Goal: Task Accomplishment & Management: Manage account settings

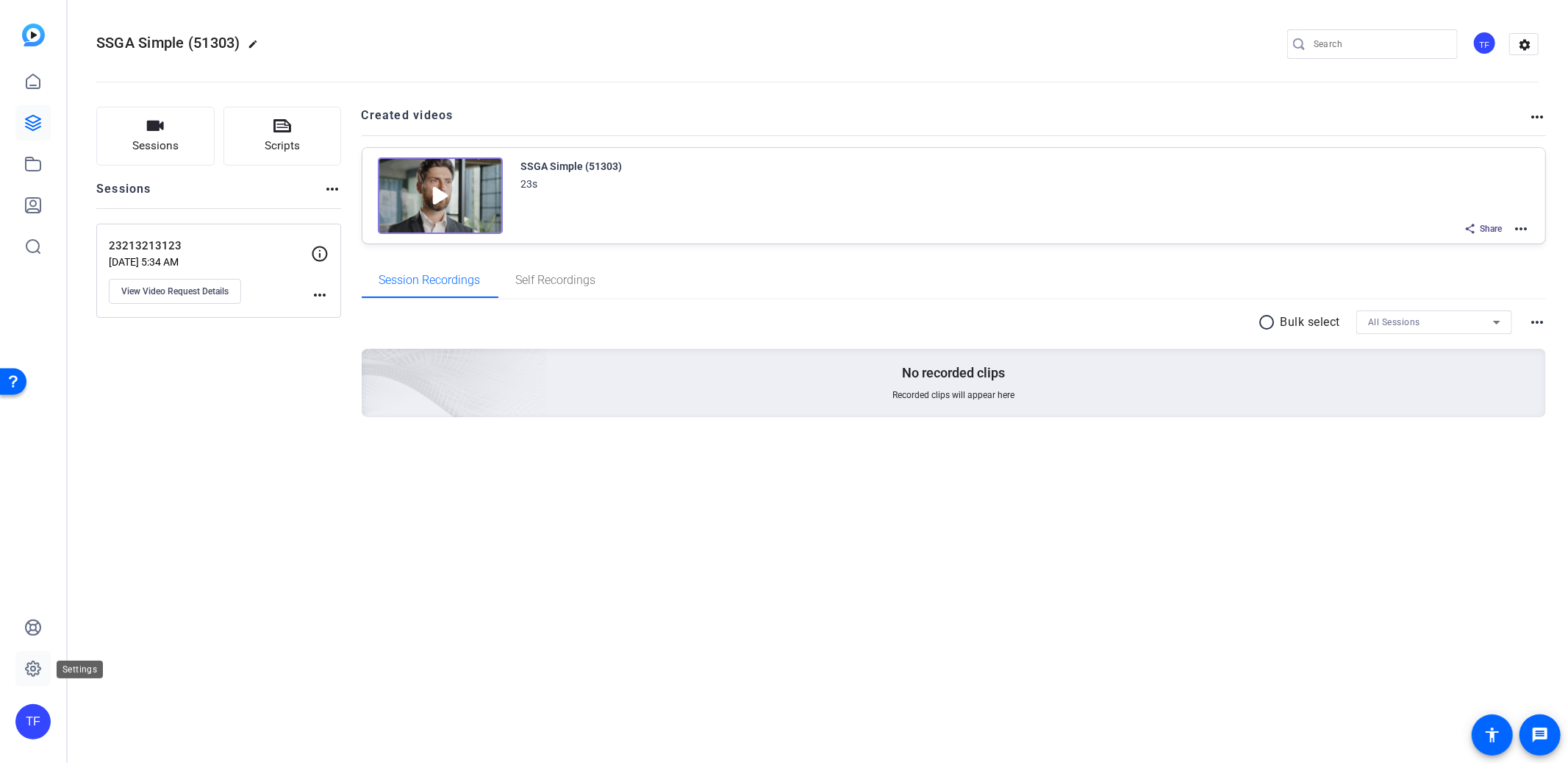
click at [39, 675] on icon at bounding box center [32, 668] width 18 height 18
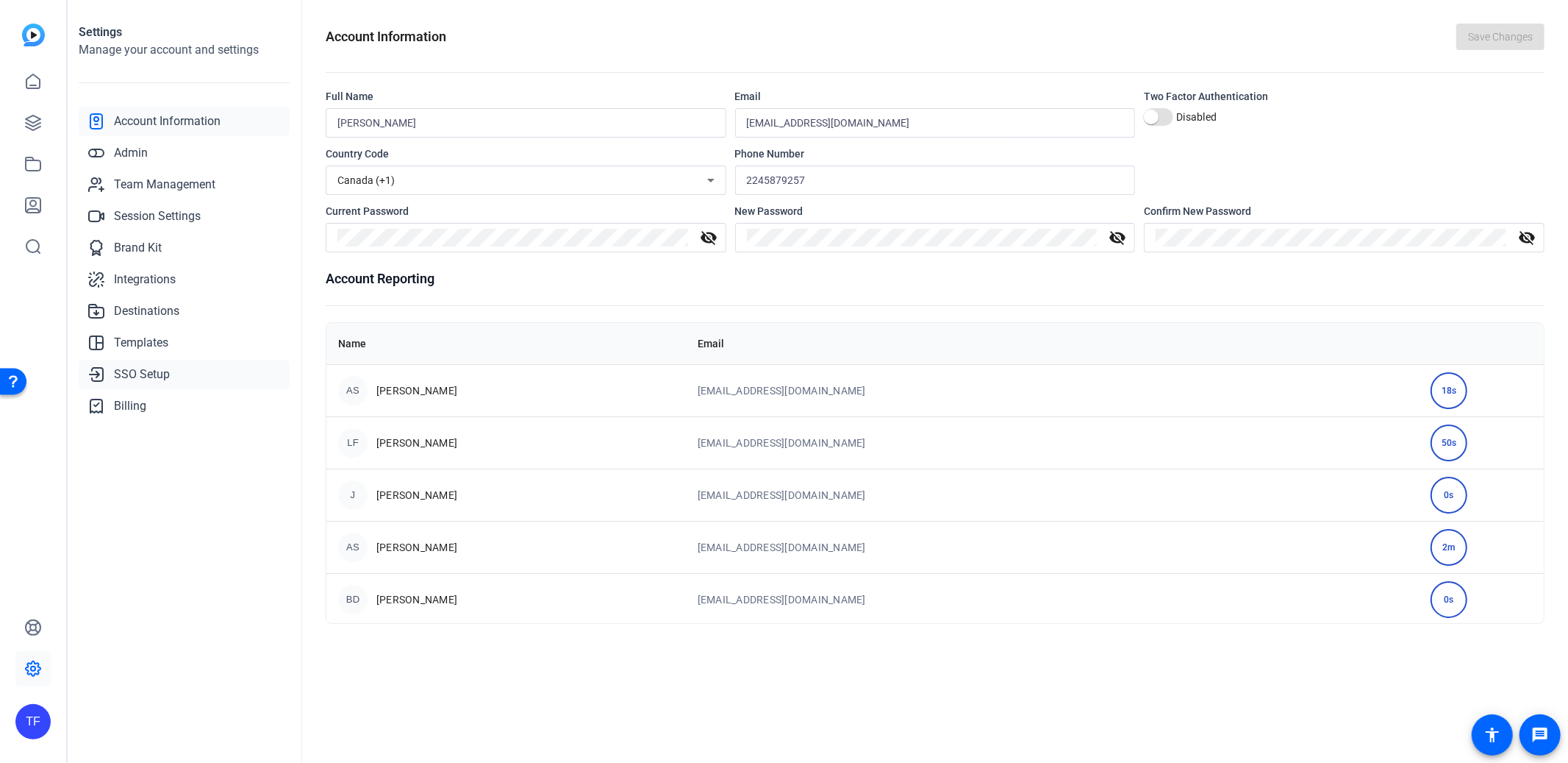
click at [159, 367] on span "SSO Setup" at bounding box center [141, 374] width 56 height 18
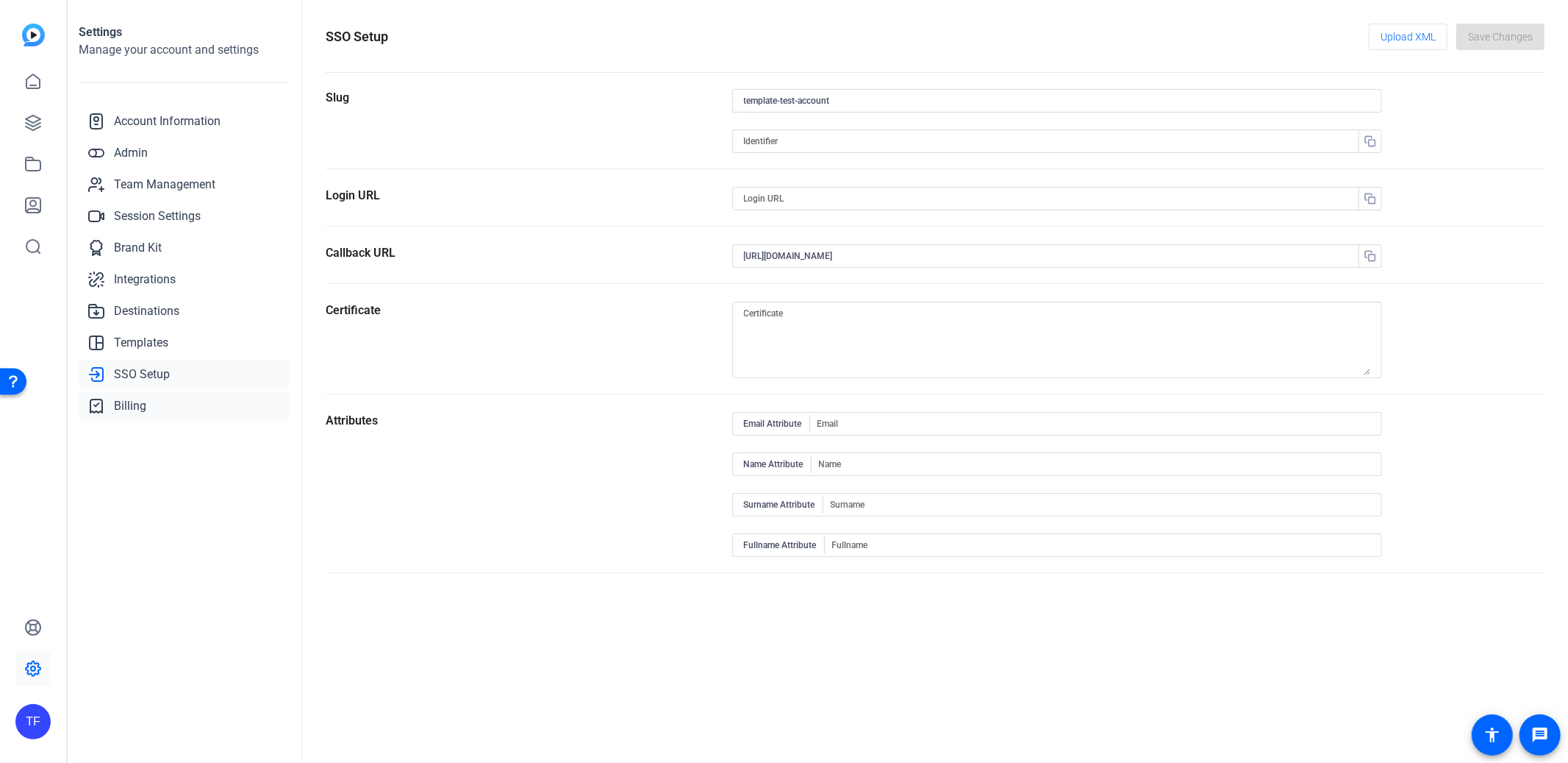
click at [121, 412] on span "Billing" at bounding box center [130, 406] width 32 height 18
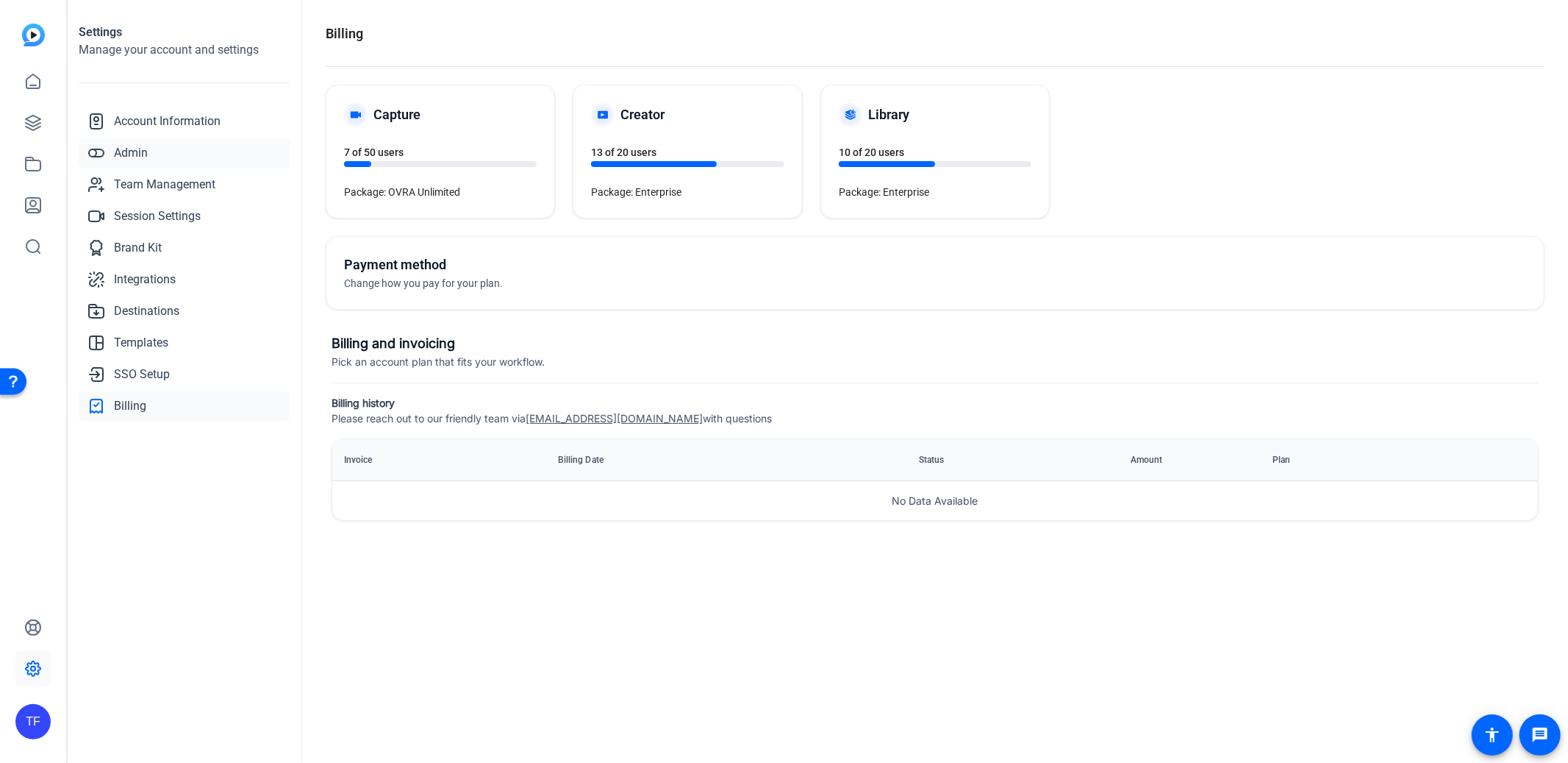
click at [123, 148] on span "Admin" at bounding box center [131, 153] width 34 height 18
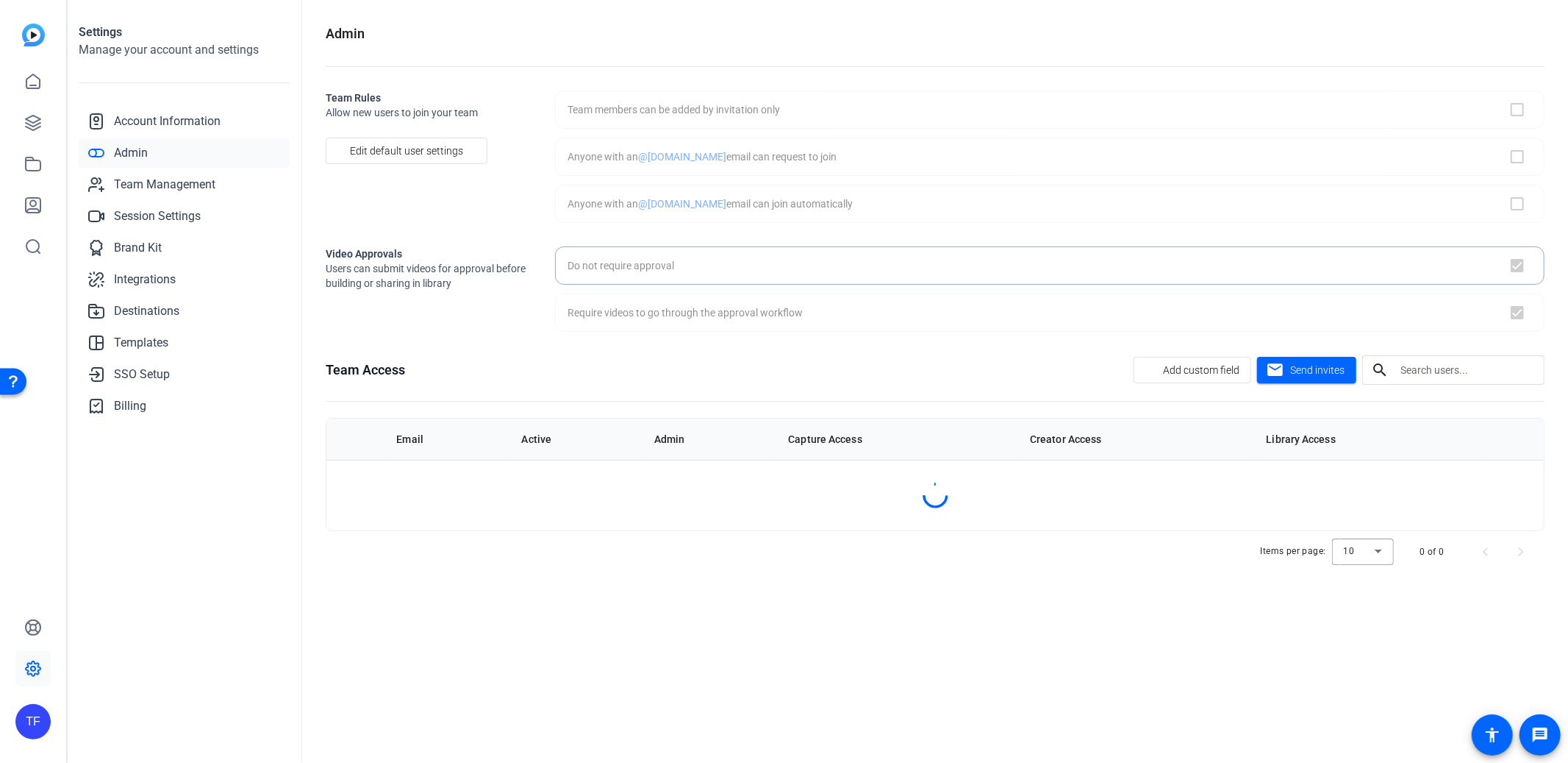
checkbox input "false"
checkbox input "true"
